Goal: Information Seeking & Learning: Learn about a topic

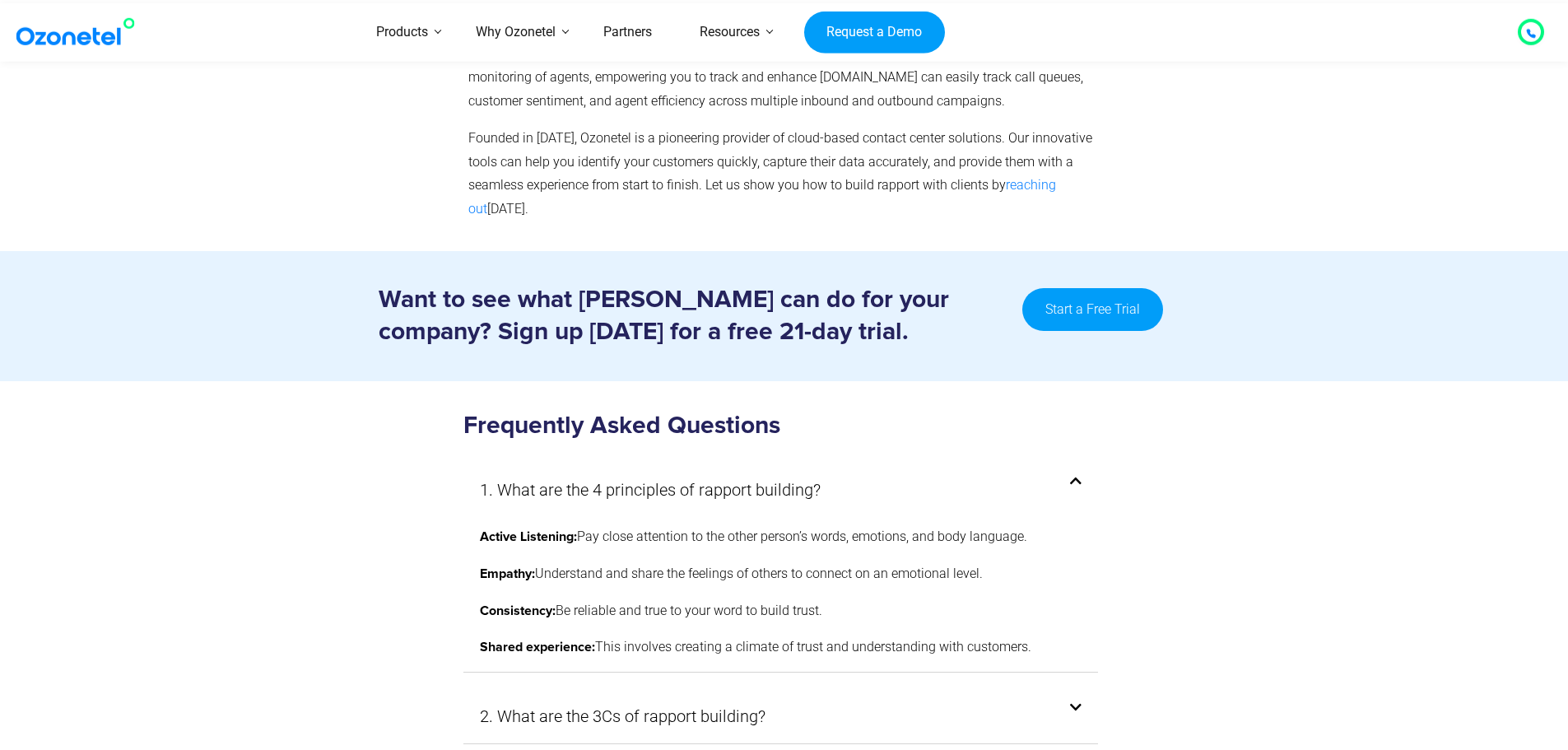
scroll to position [8724, 0]
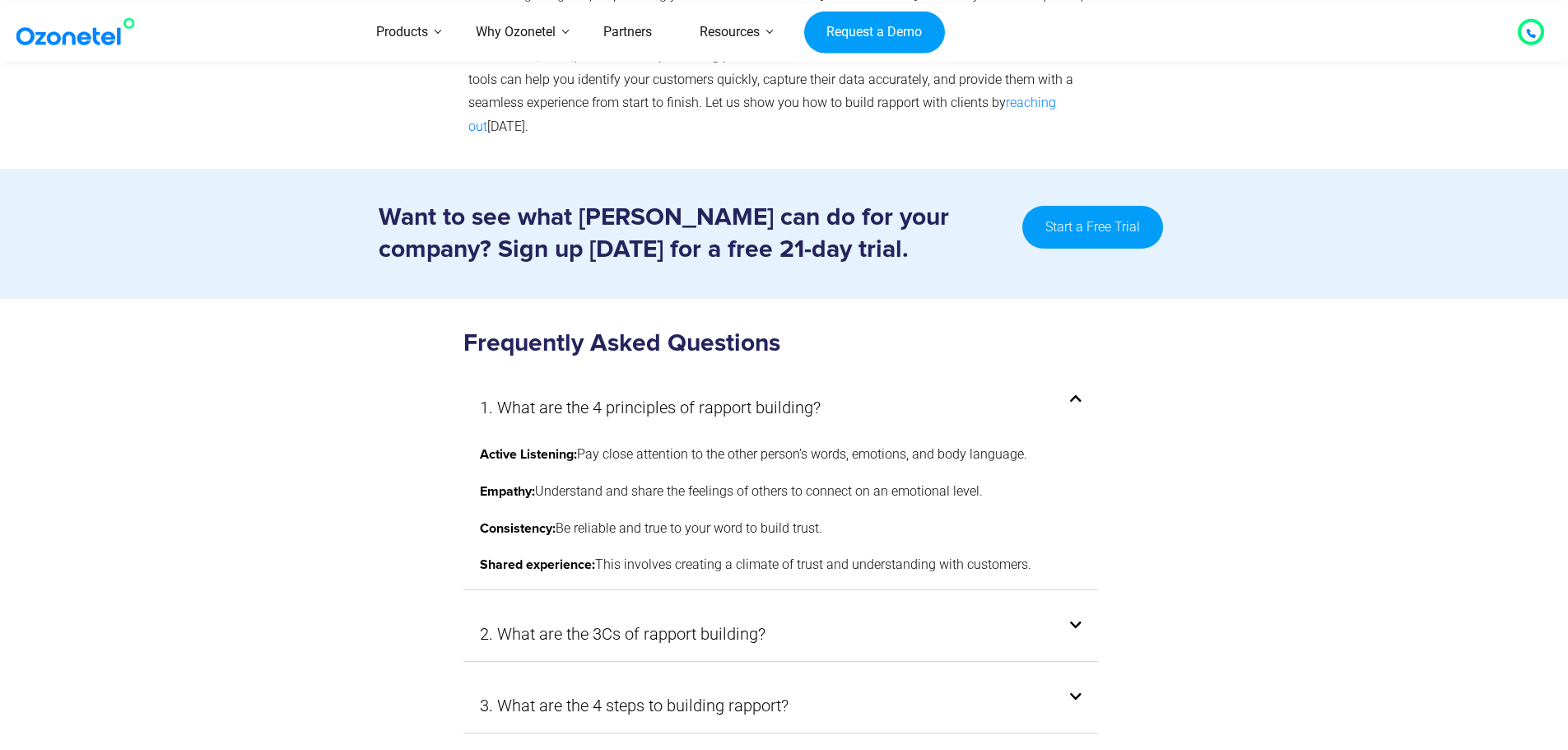
click at [1072, 619] on icon at bounding box center [1076, 626] width 11 height 13
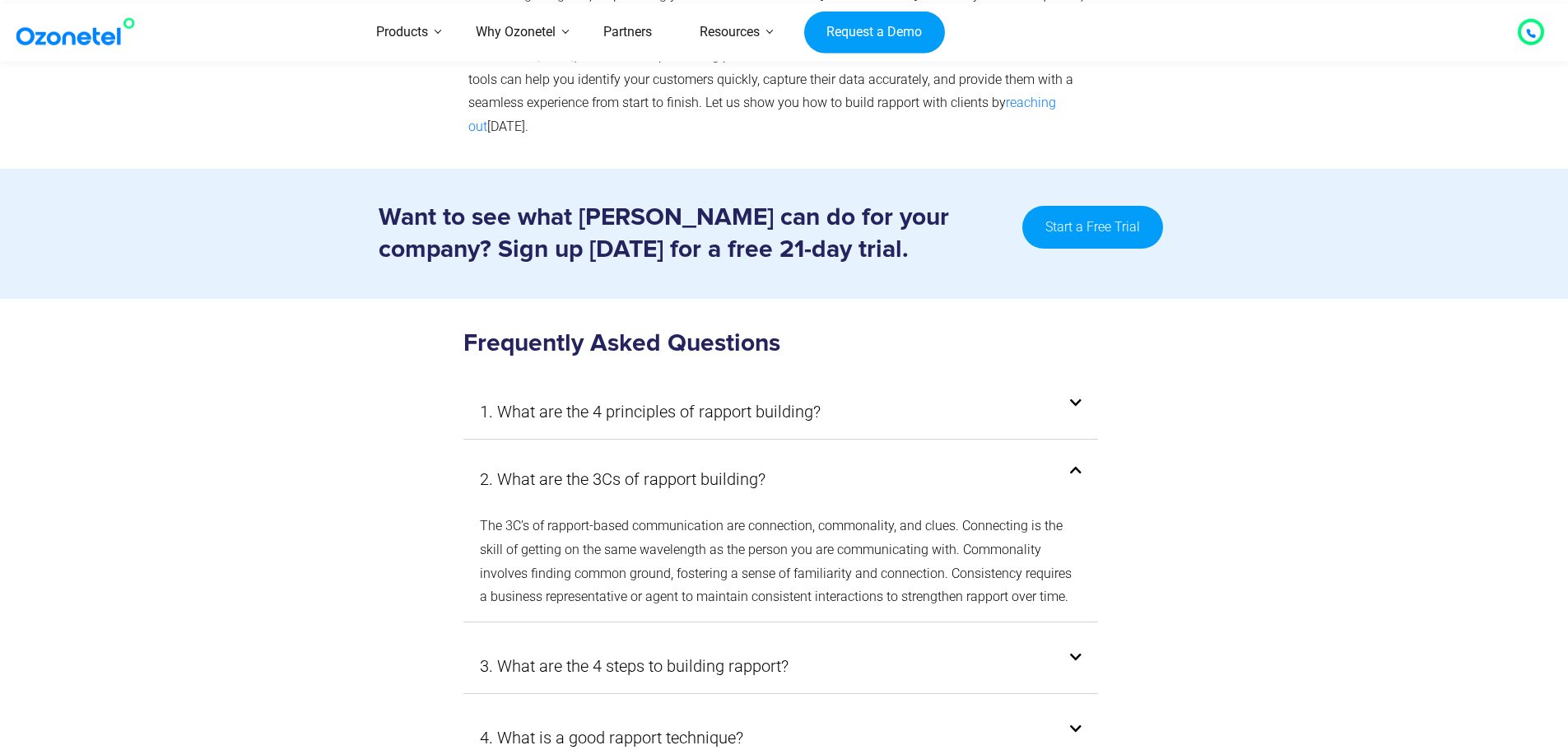
click at [1079, 651] on icon at bounding box center [1076, 658] width 11 height 13
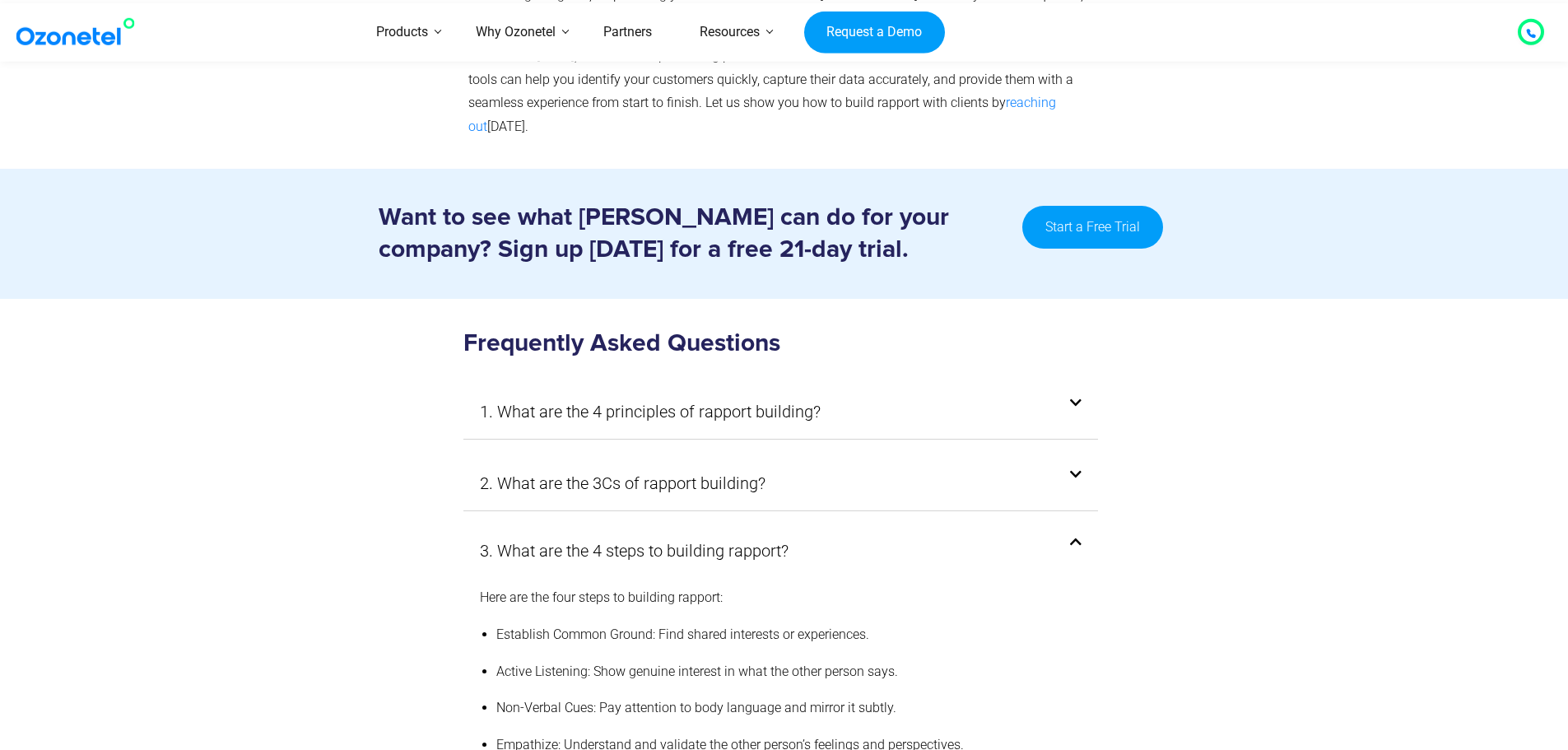
scroll to position [8807, 0]
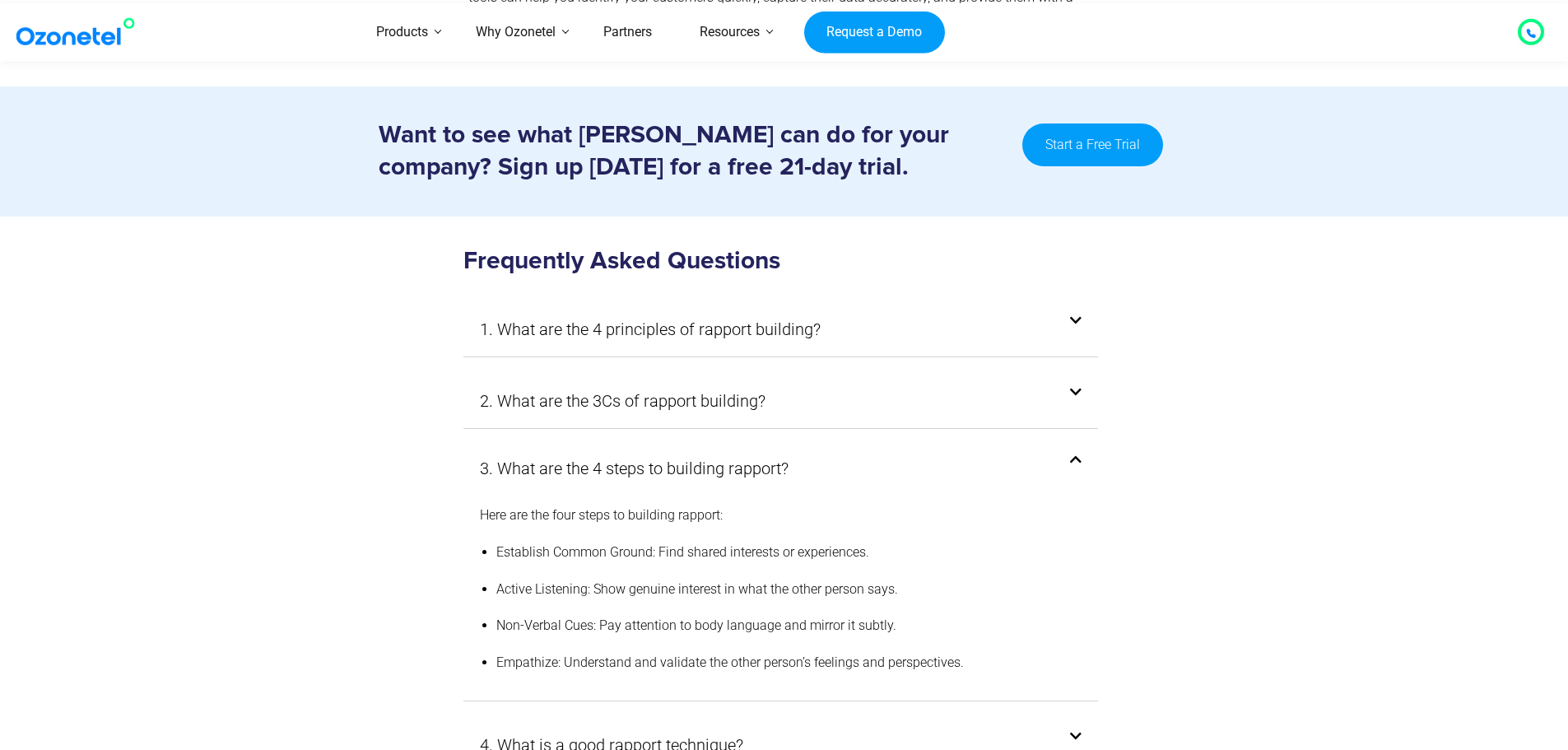
click at [1076, 730] on icon at bounding box center [1076, 737] width 11 height 13
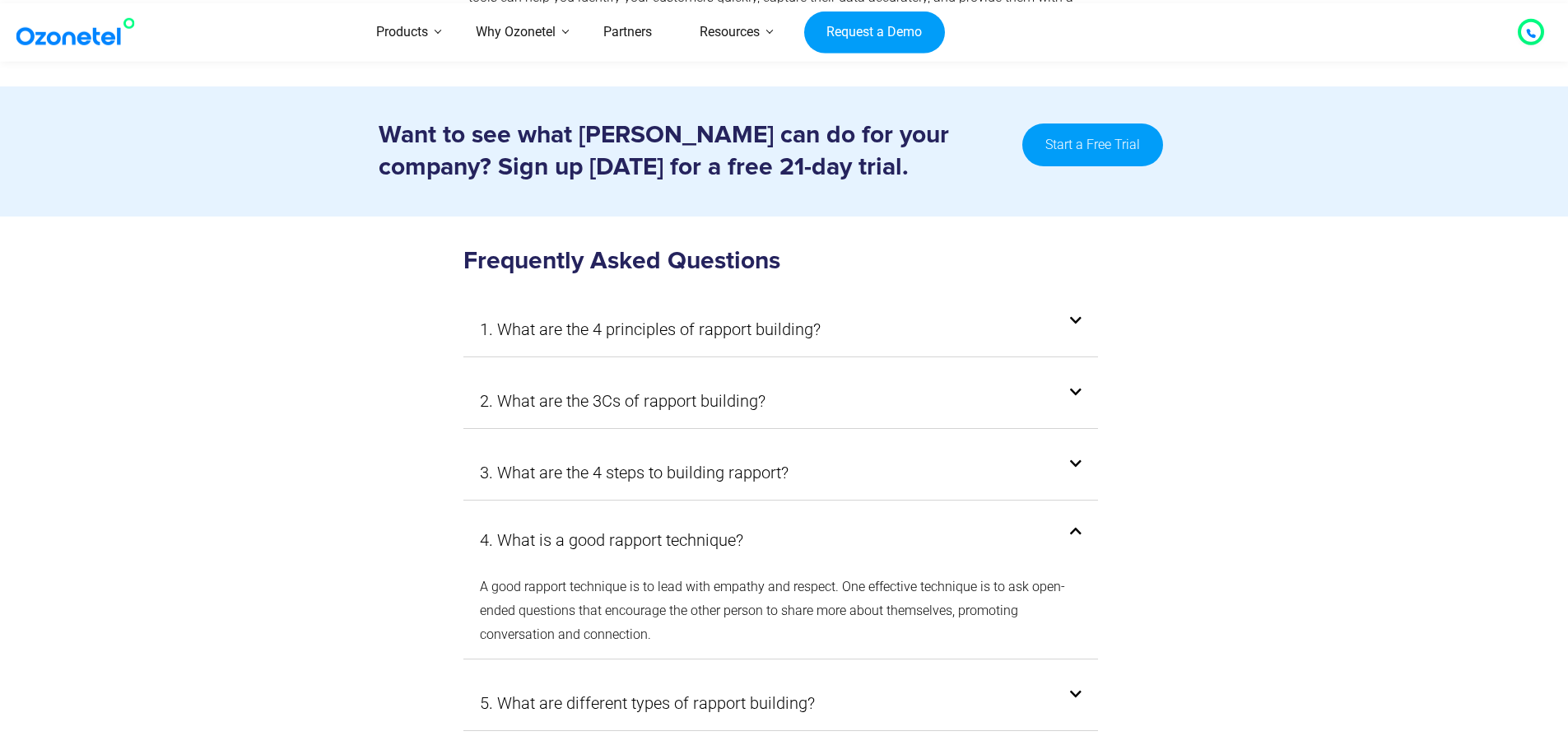
click at [1067, 458] on span at bounding box center [1071, 465] width 20 height 13
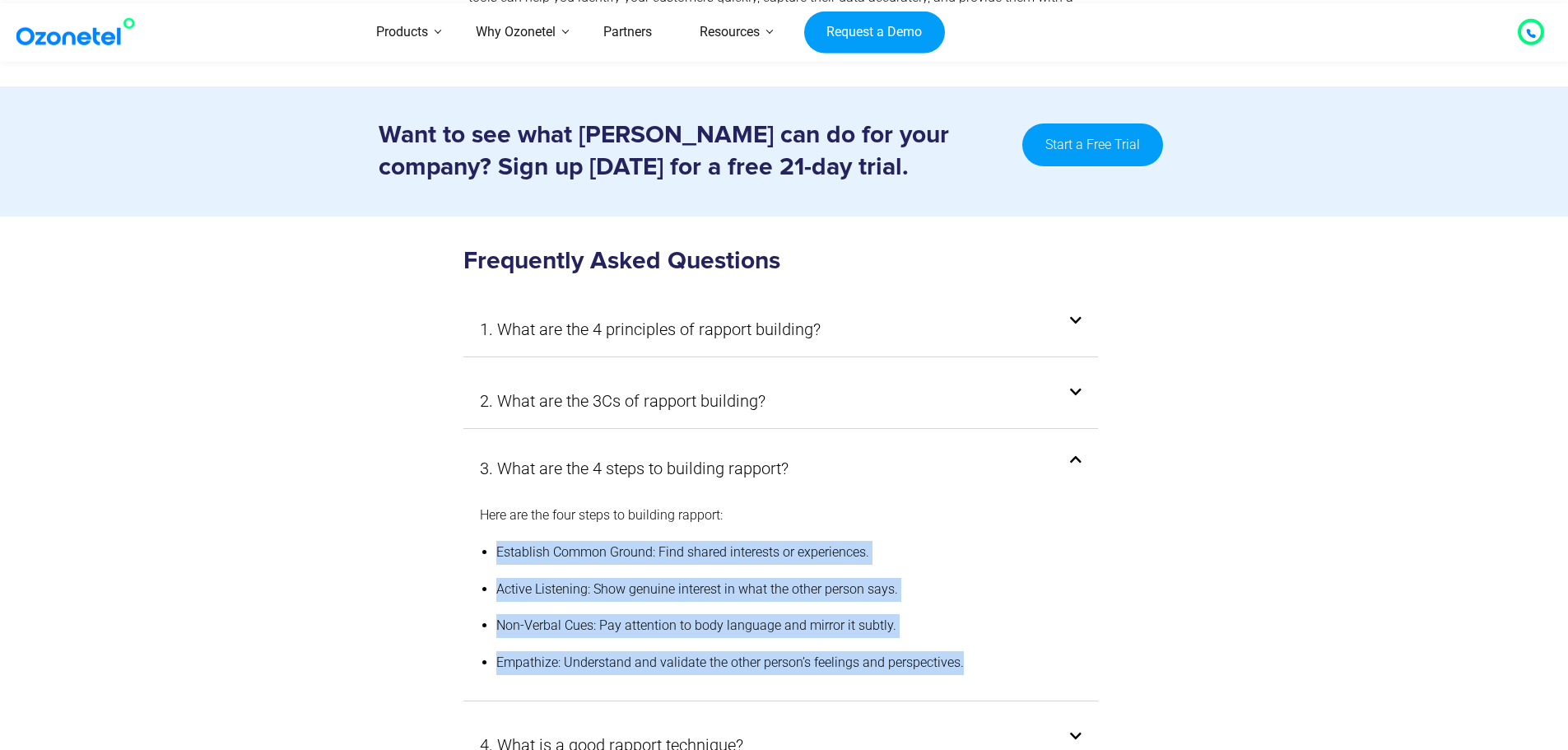
drag, startPoint x: 968, startPoint y: 548, endPoint x: 485, endPoint y: 440, distance: 494.9
click at [485, 491] on div "Here are the four steps to building rapport: Establish Common Ground: Find shar…" at bounding box center [781, 595] width 635 height 210
copy div "Establish Common Ground: Find shared interests or experiences. Active Listening…"
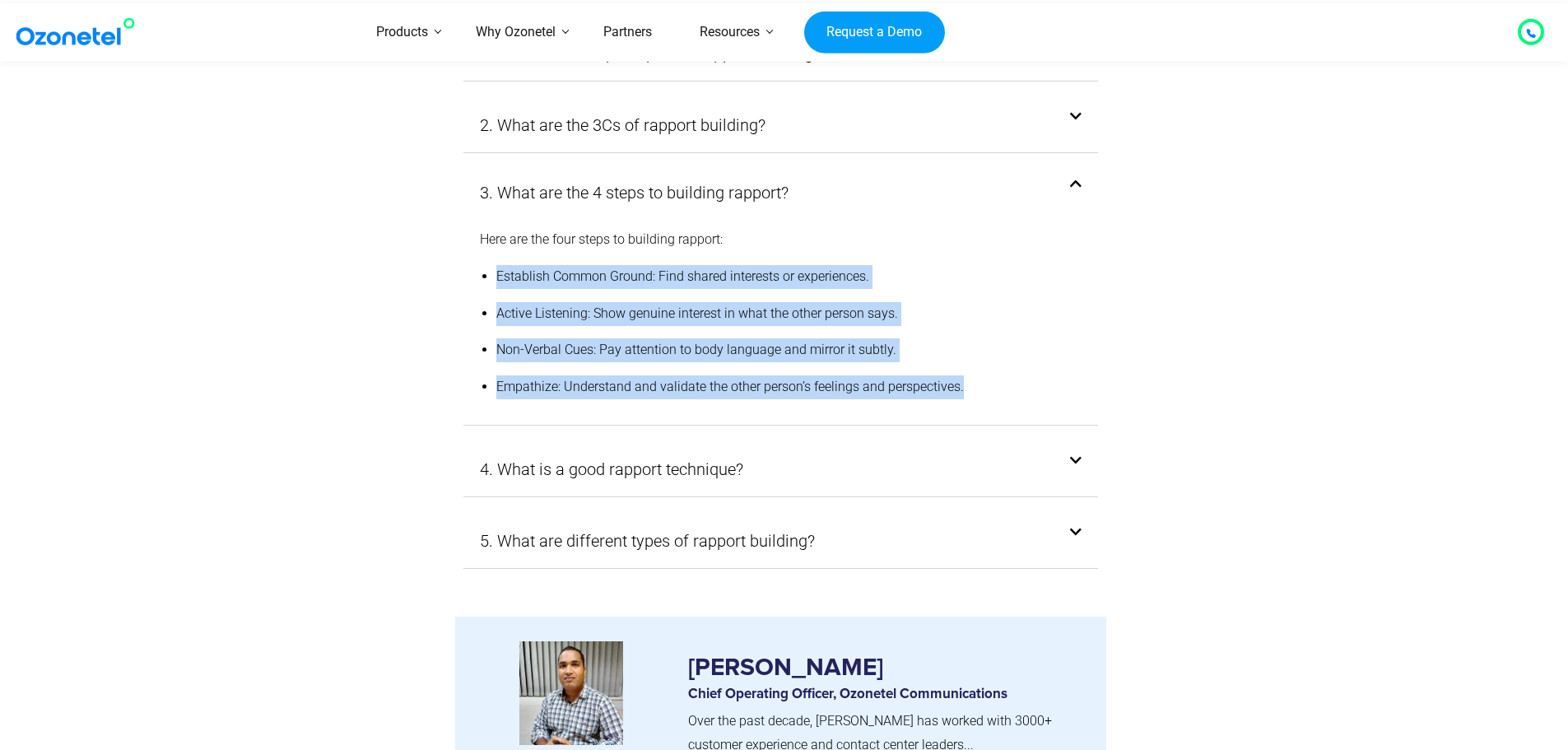
scroll to position [9083, 0]
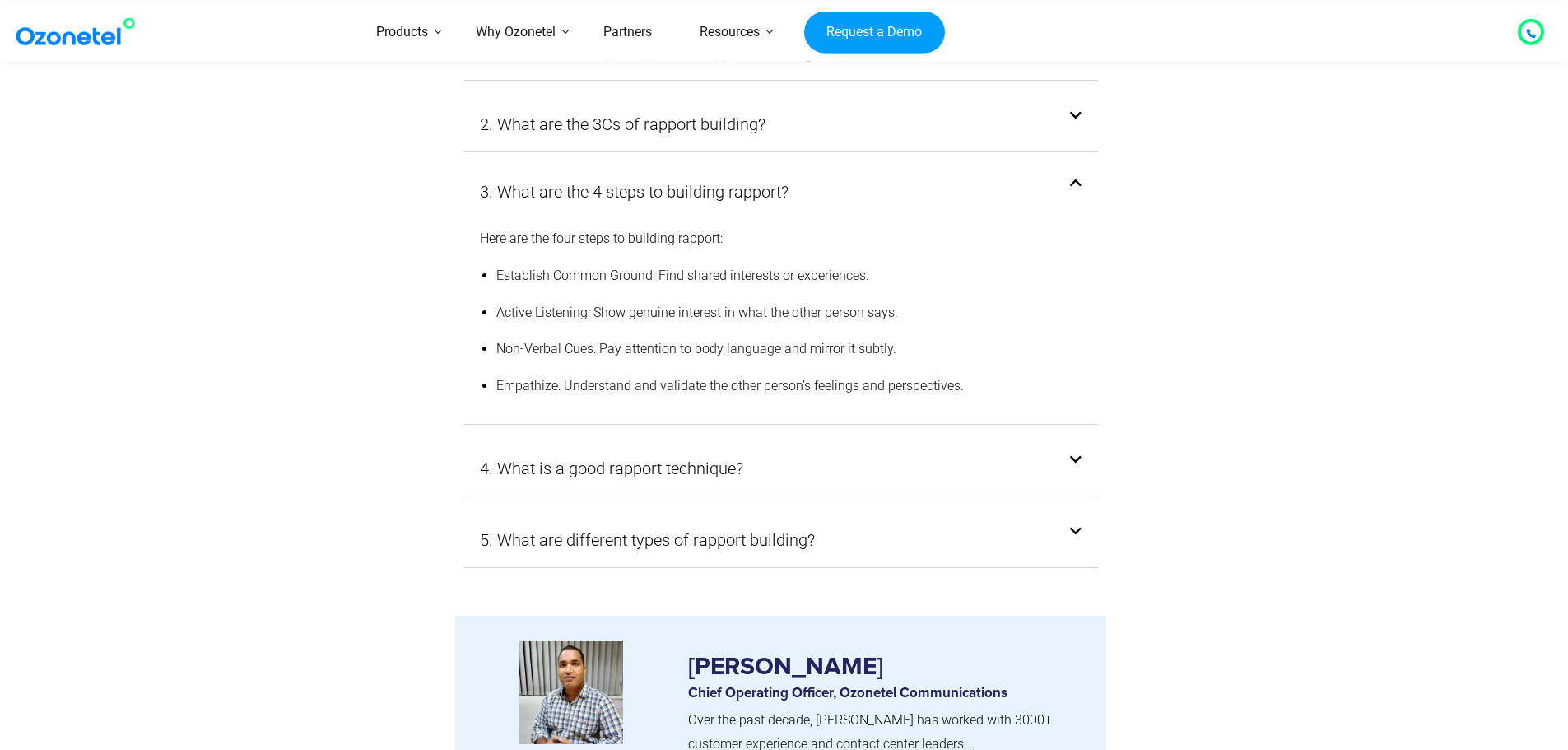
click at [1081, 513] on div "5. What are different types of rapport building?" at bounding box center [781, 540] width 635 height 54
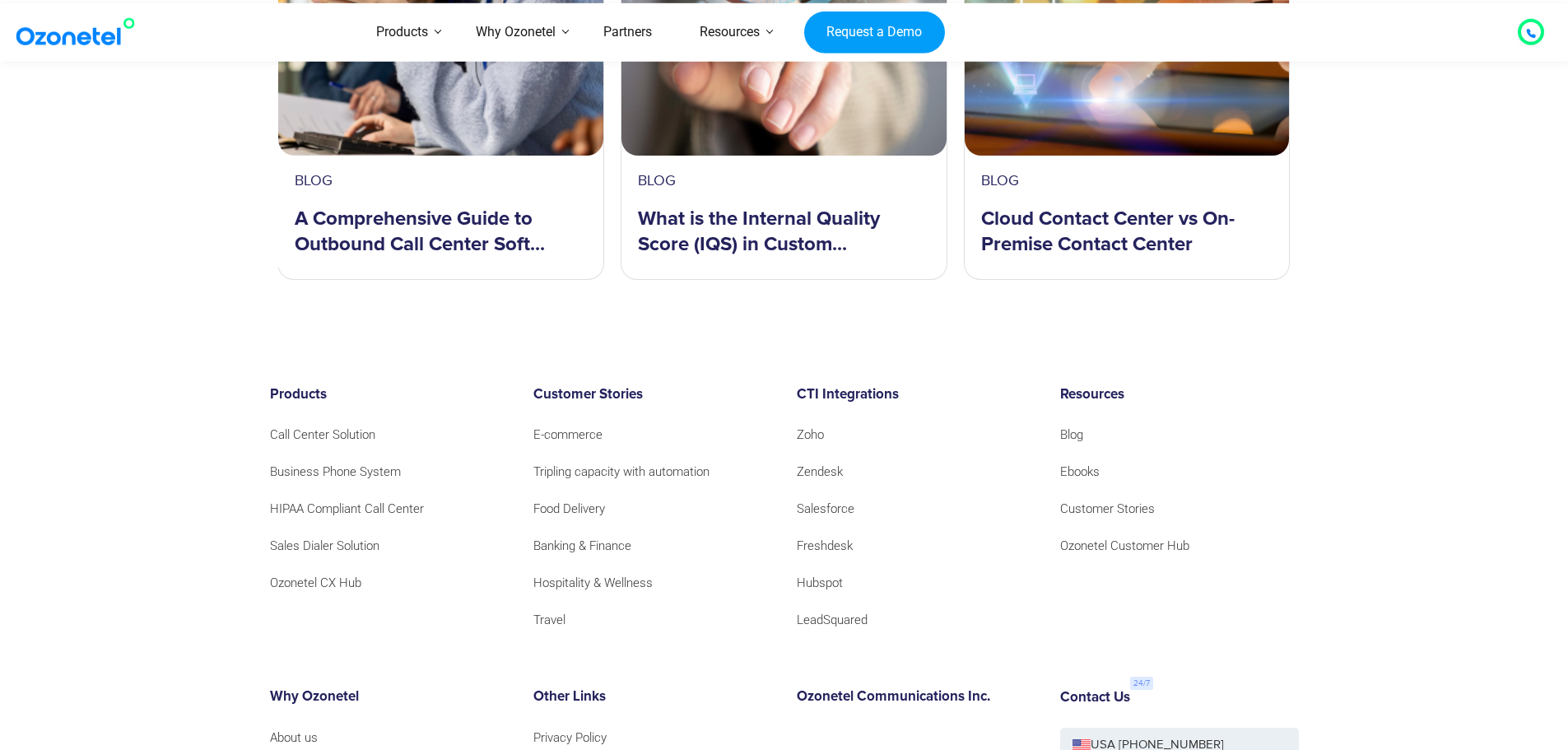
scroll to position [10486, 0]
